Goal: Task Accomplishment & Management: Manage account settings

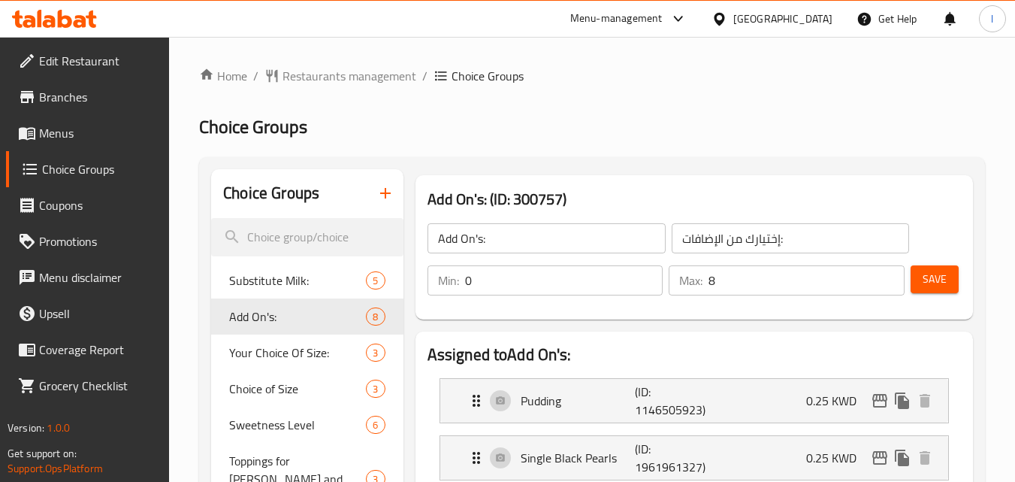
scroll to position [922, 0]
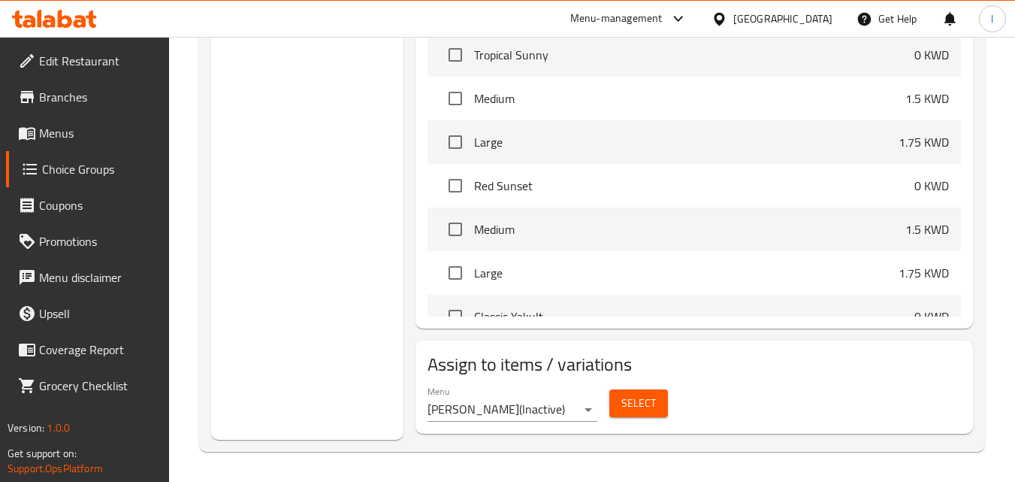
click at [733, 23] on div at bounding box center [722, 19] width 22 height 17
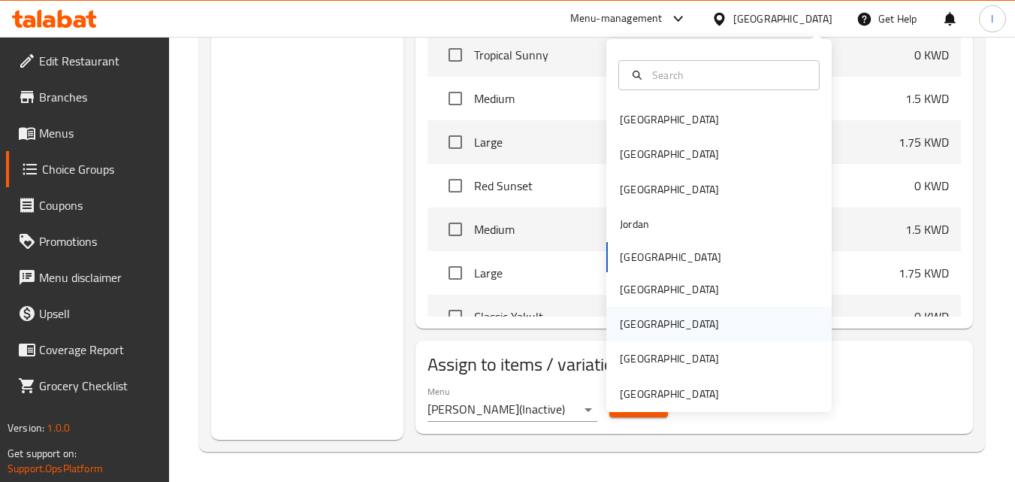
click at [628, 323] on div "[GEOGRAPHIC_DATA]" at bounding box center [669, 324] width 99 height 17
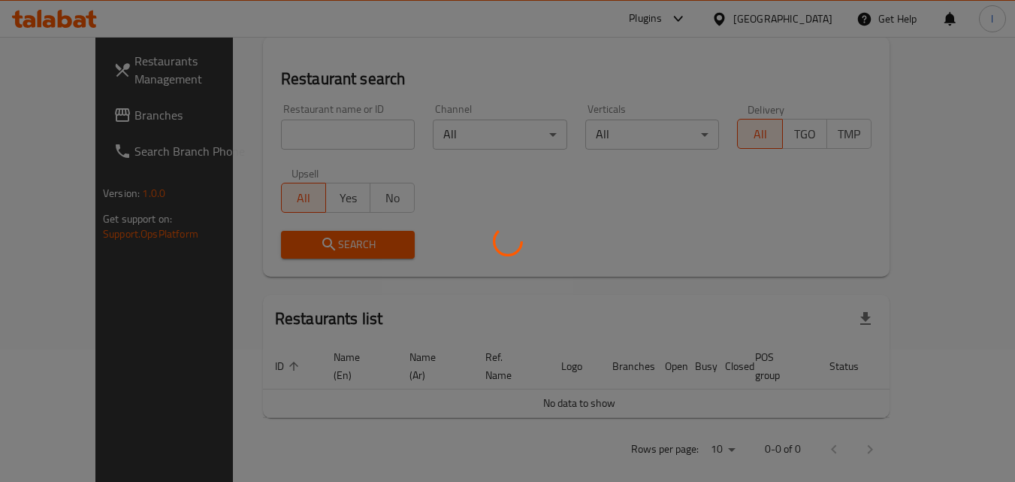
scroll to position [669, 0]
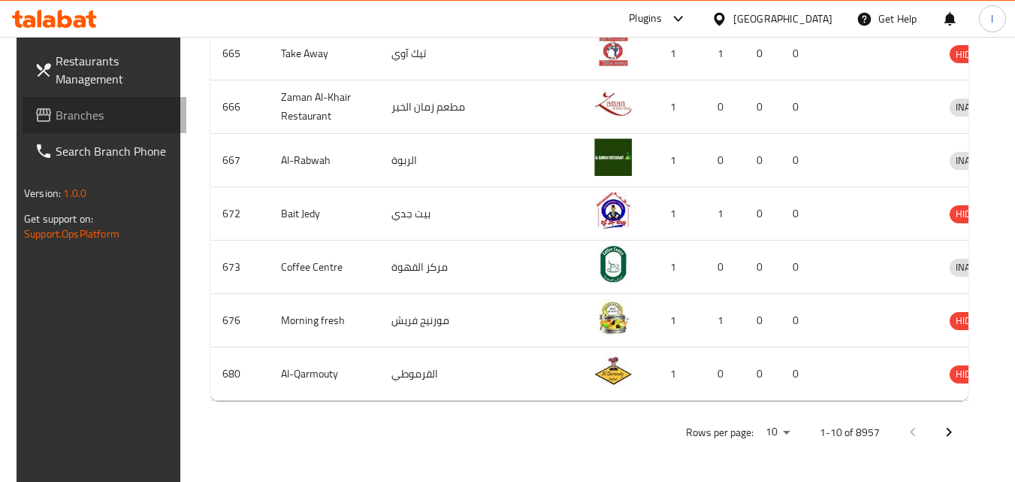
click at [71, 119] on span "Branches" at bounding box center [115, 115] width 119 height 18
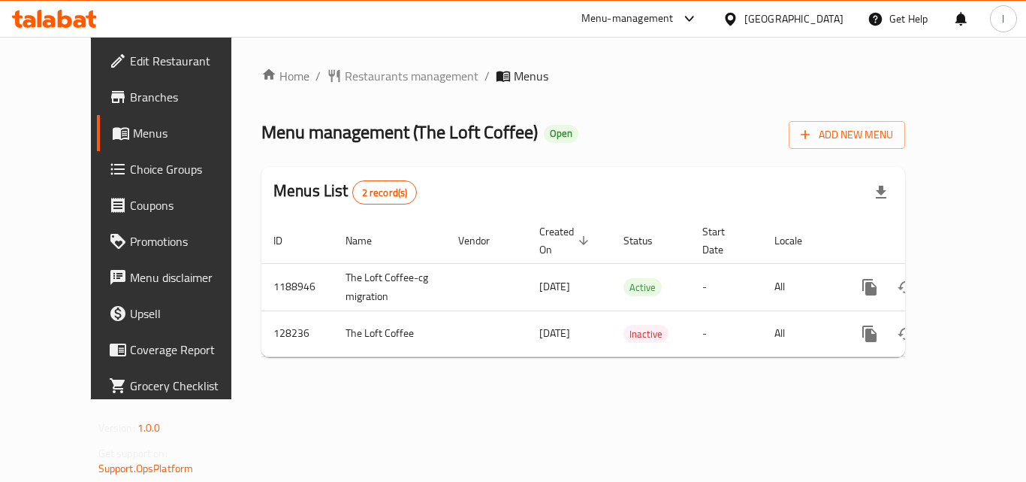
click at [130, 173] on span "Choice Groups" at bounding box center [190, 169] width 120 height 18
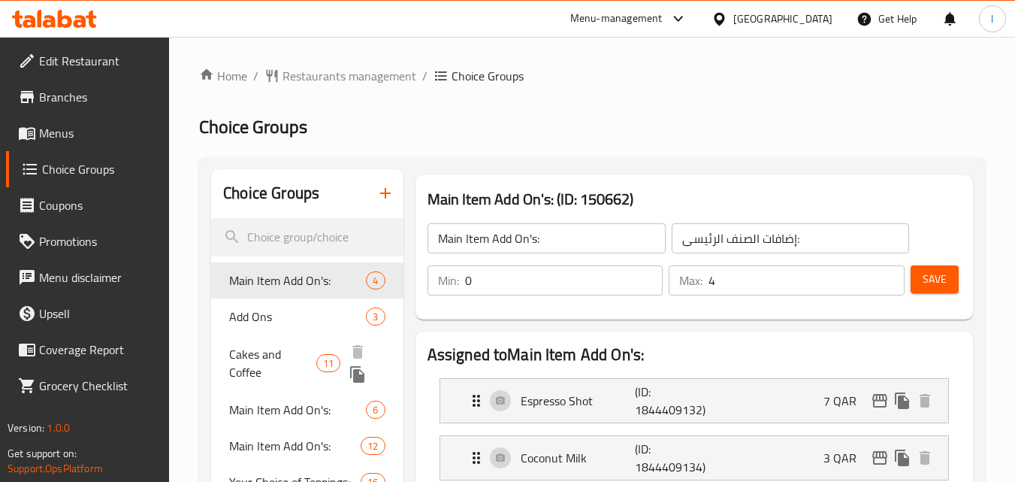
click at [290, 350] on span "Cakes and Coffee" at bounding box center [272, 363] width 86 height 36
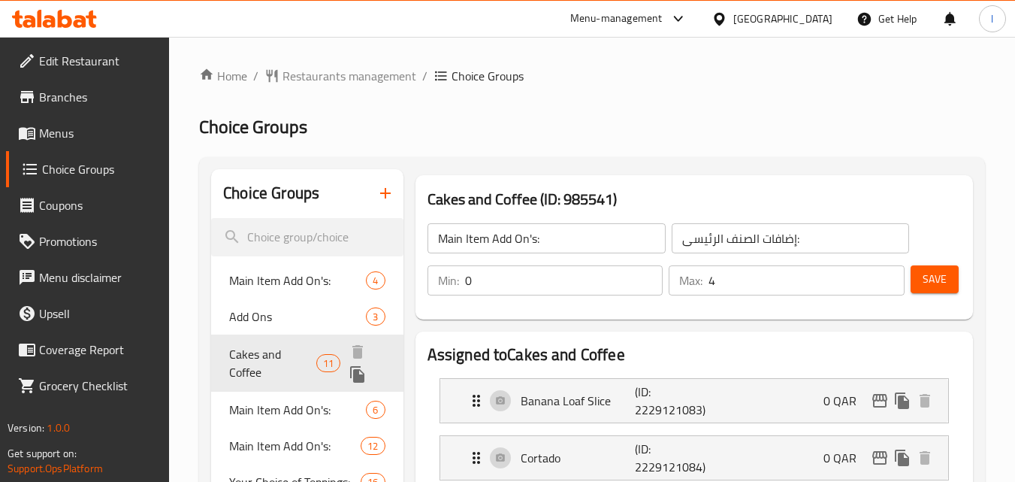
type input "Cakes and Coffee"
type input "كعكات وقهوة"
type input "1"
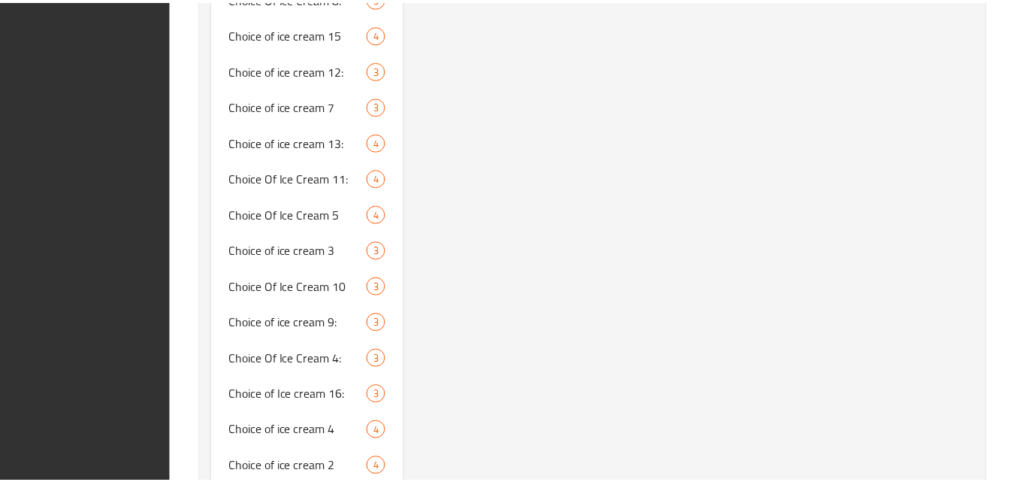
scroll to position [3795, 0]
